Goal: Navigation & Orientation: Find specific page/section

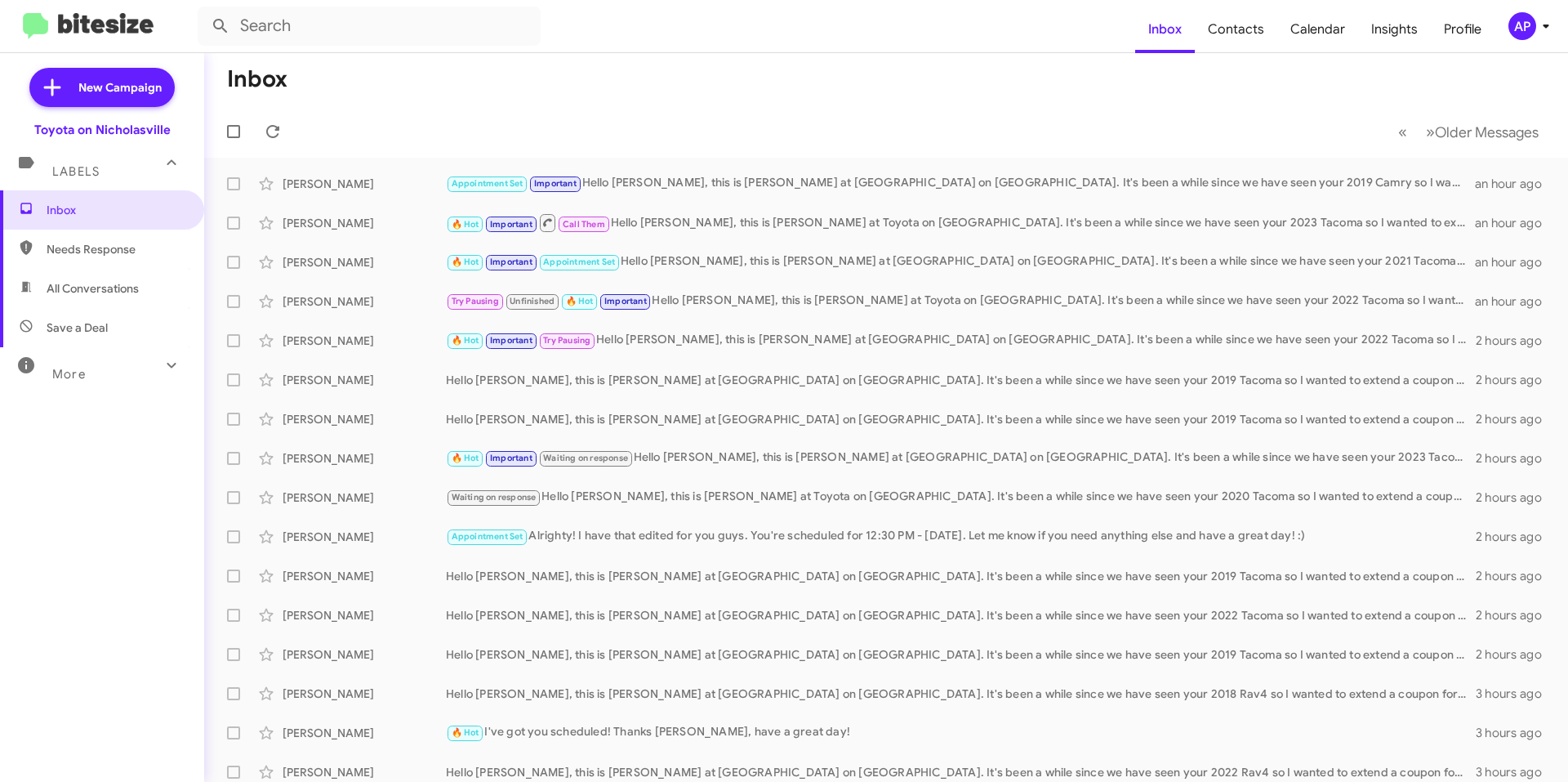
click at [112, 294] on span "All Conversations" at bounding box center [93, 289] width 92 height 16
type input "in:all-conversations"
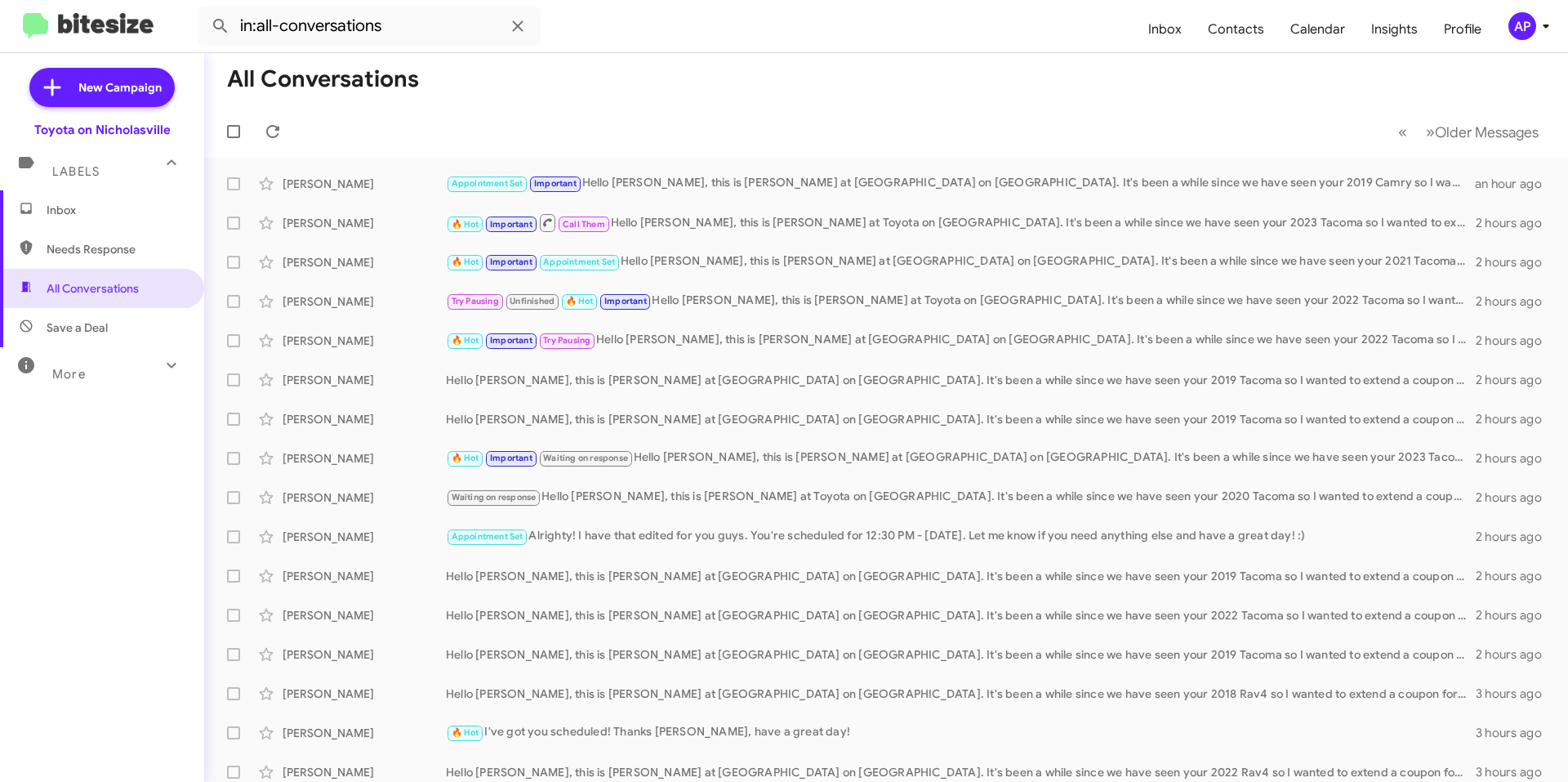
click at [121, 219] on span "Inbox" at bounding box center [102, 210] width 204 height 39
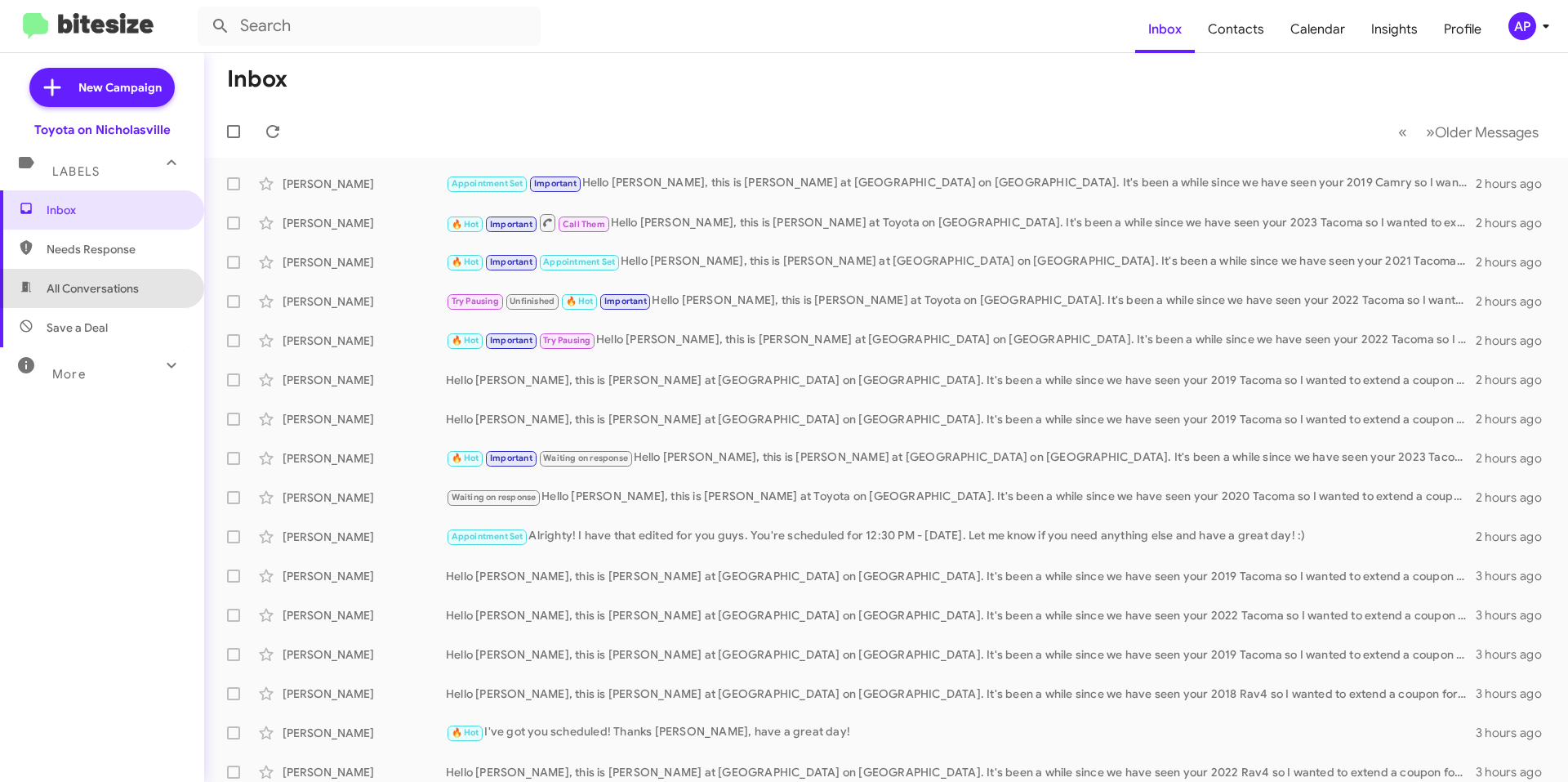
click at [106, 282] on span "All Conversations" at bounding box center [93, 289] width 92 height 16
type input "in:all-conversations"
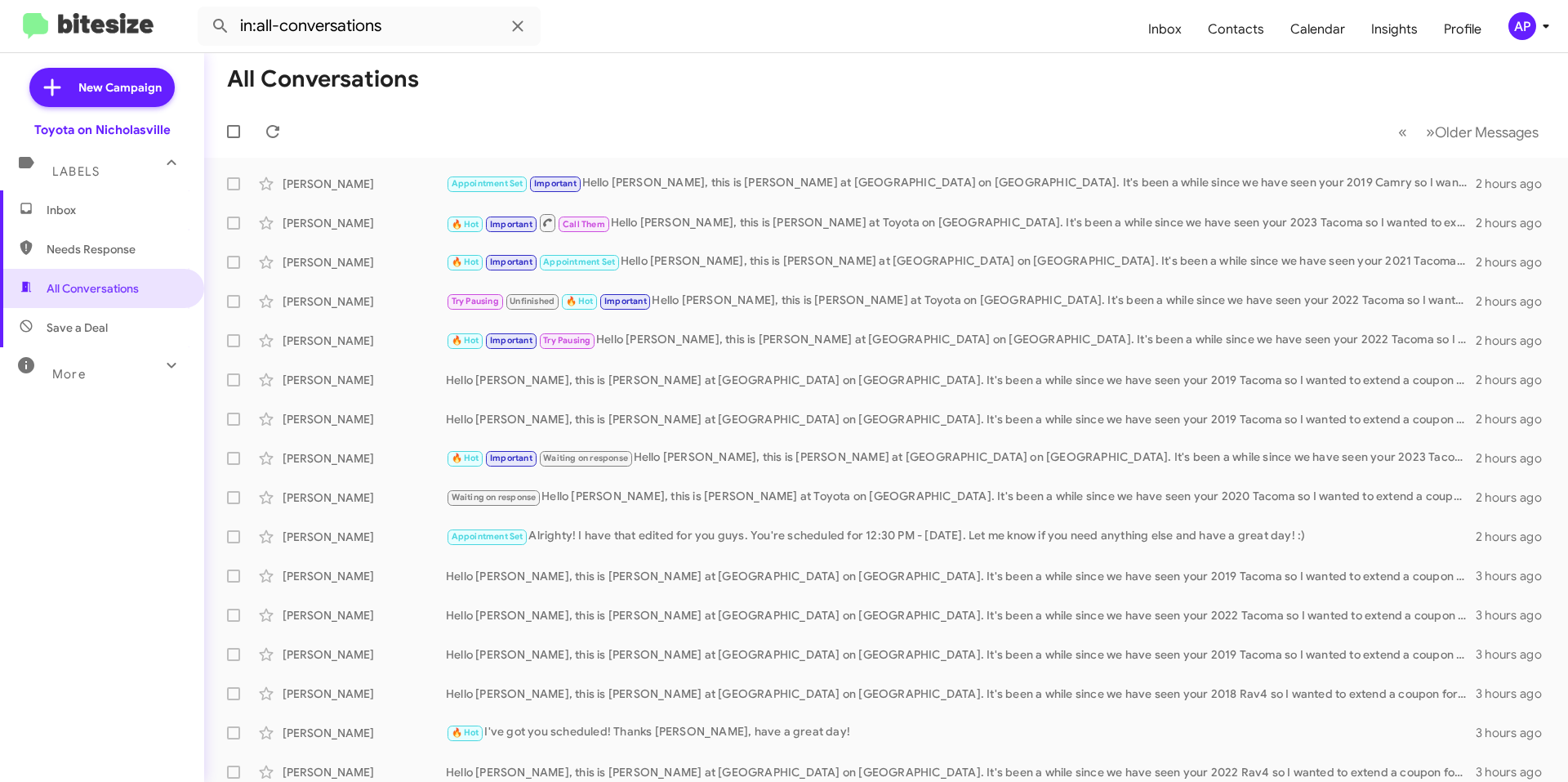
click at [95, 218] on span "Inbox" at bounding box center [116, 210] width 139 height 16
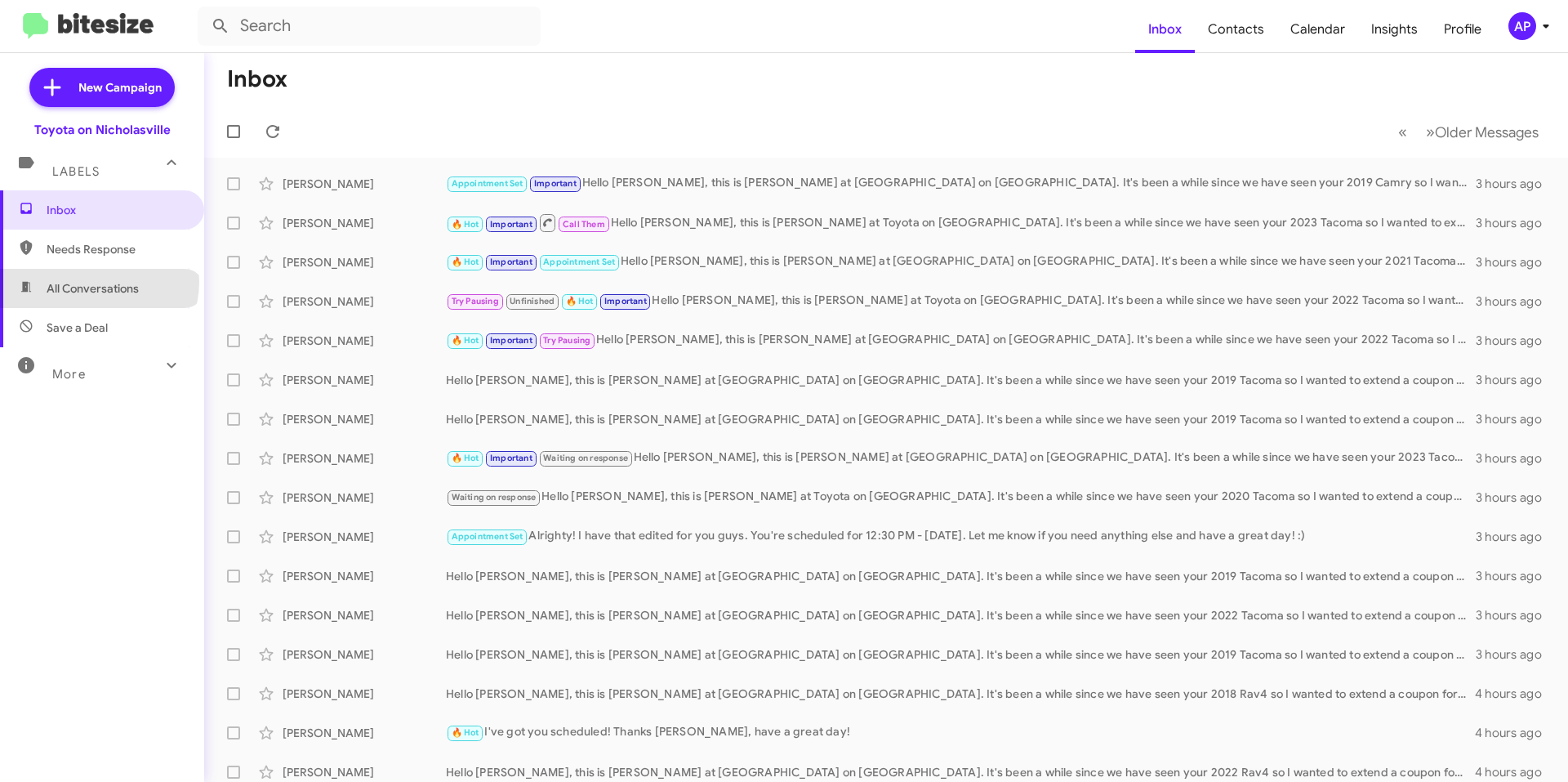
drag, startPoint x: 98, startPoint y: 282, endPoint x: 167, endPoint y: 290, distance: 69.5
click at [98, 282] on span "All Conversations" at bounding box center [93, 289] width 92 height 16
type input "in:all-conversations"
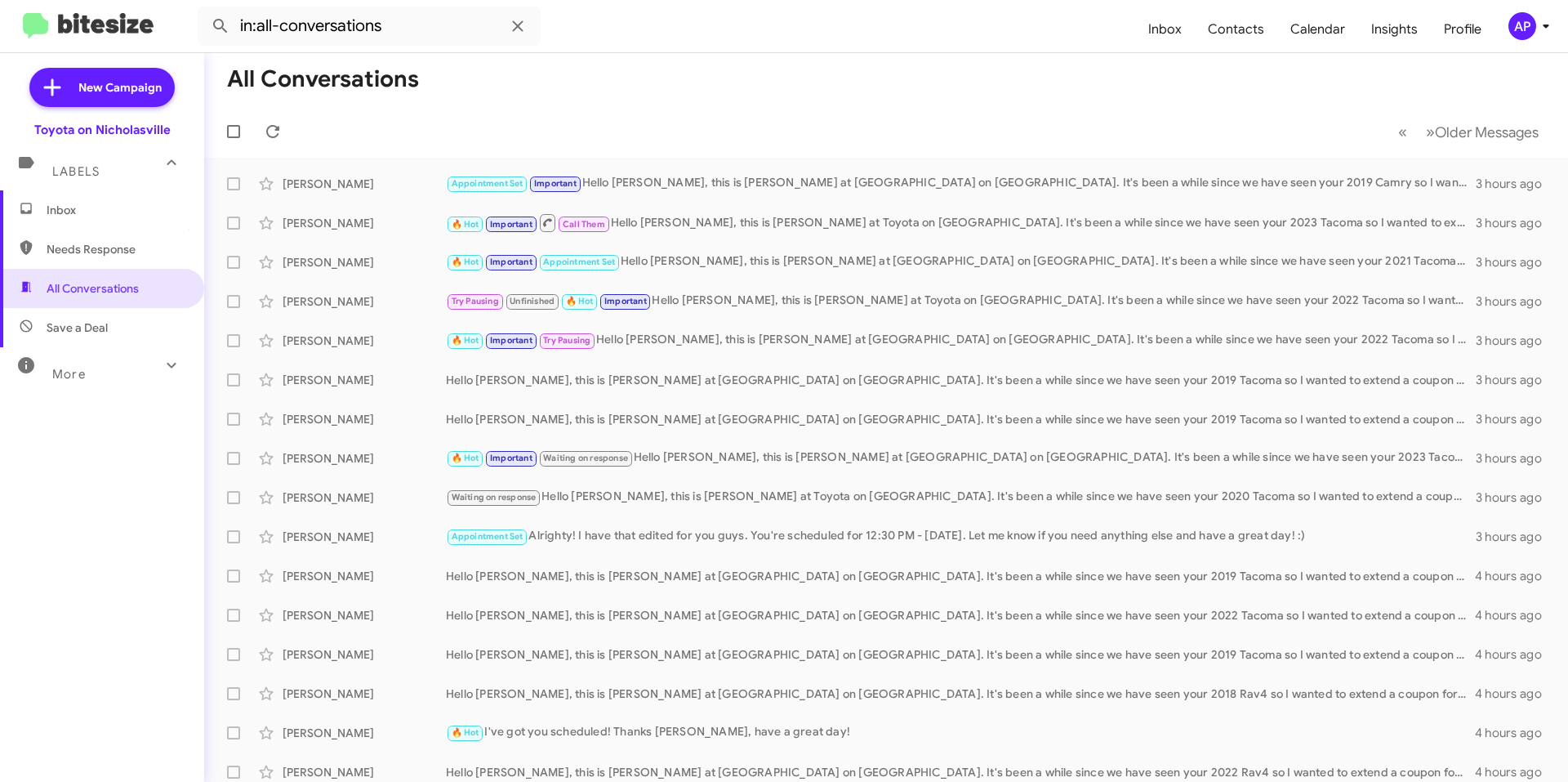
click at [114, 368] on div "More" at bounding box center [86, 367] width 146 height 30
click at [111, 201] on span "Inbox" at bounding box center [102, 210] width 204 height 39
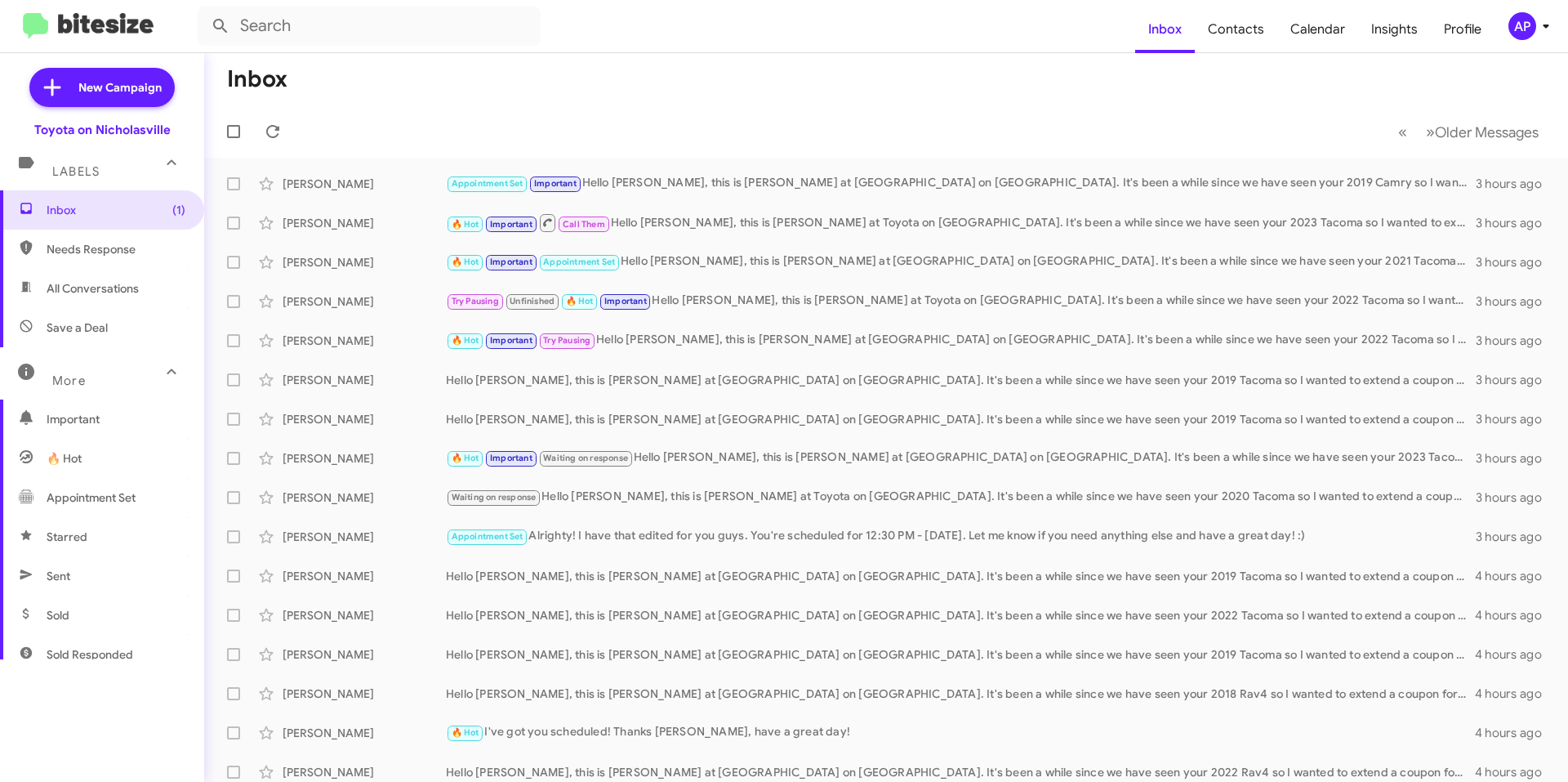
click at [656, 98] on mat-toolbar-row "Inbox" at bounding box center [886, 79] width 1364 height 52
